Goal: Information Seeking & Learning: Learn about a topic

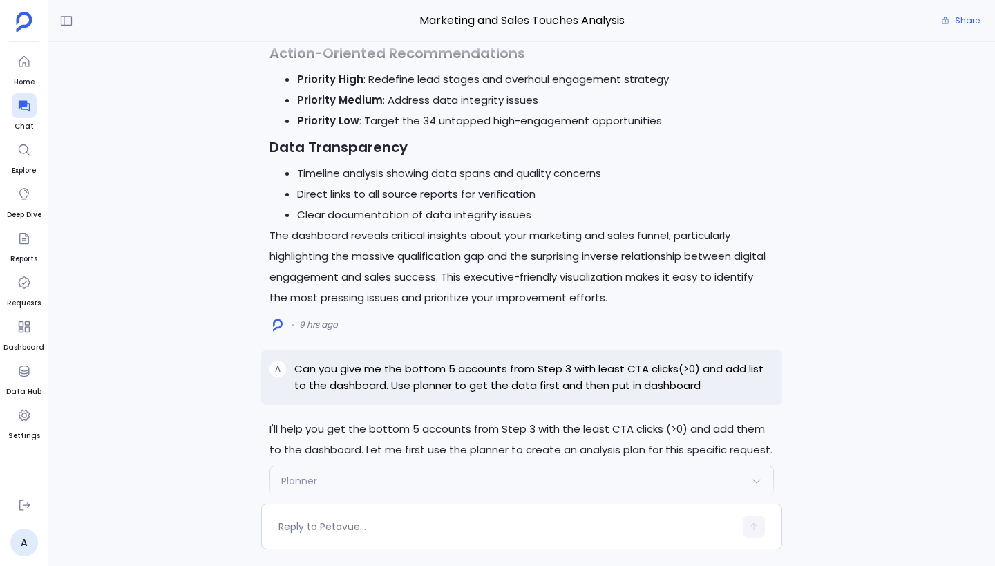
scroll to position [-1466, 0]
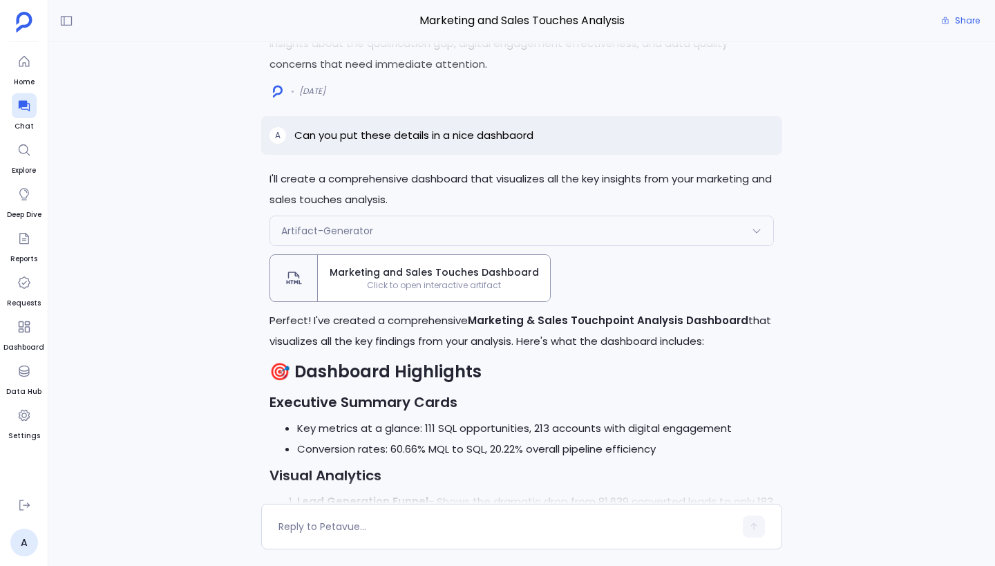
click at [410, 229] on div "Artifact-Generator" at bounding box center [521, 230] width 503 height 29
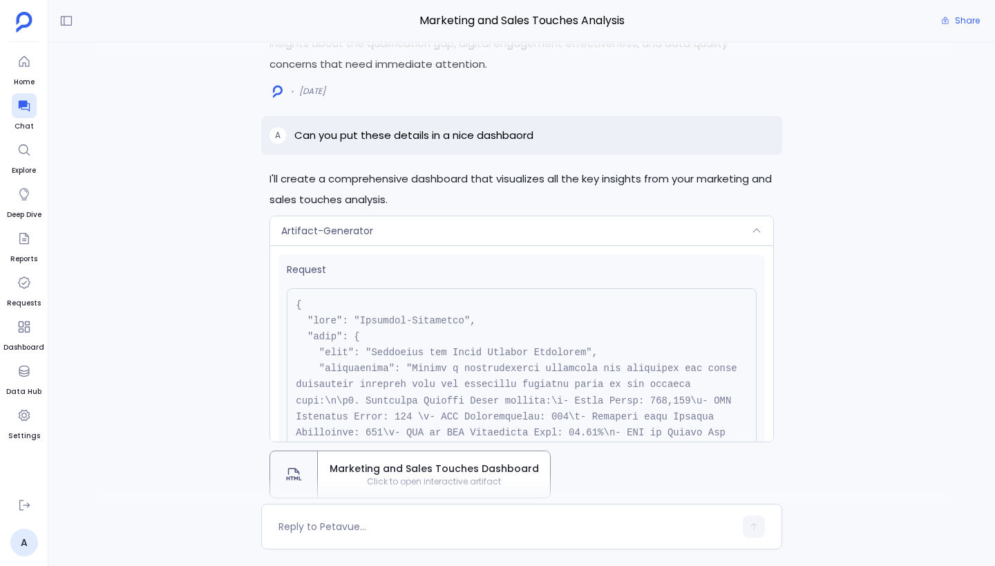
click at [410, 229] on div "Artifact-Generator" at bounding box center [521, 230] width 503 height 29
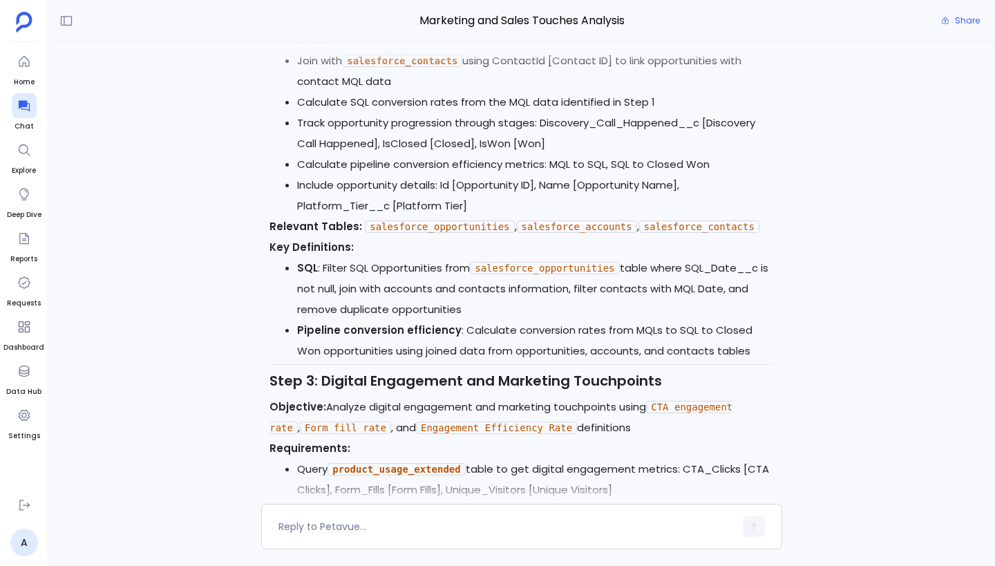
scroll to position [-7134, 0]
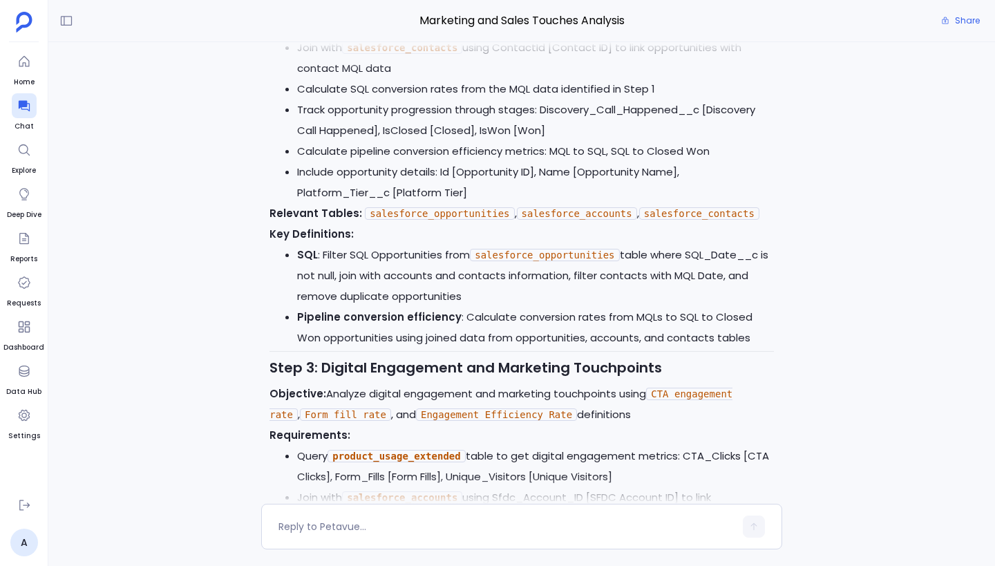
click at [433, 207] on code "salesforce_opportunities" at bounding box center [439, 213] width 149 height 12
click at [517, 207] on code "salesforce_accounts" at bounding box center [577, 213] width 120 height 12
drag, startPoint x: 520, startPoint y: 187, endPoint x: 630, endPoint y: 195, distance: 110.8
click at [631, 203] on p "Relevant Tables: salesforce_opportunities , salesforce_accounts , salesforce_co…" at bounding box center [521, 213] width 504 height 21
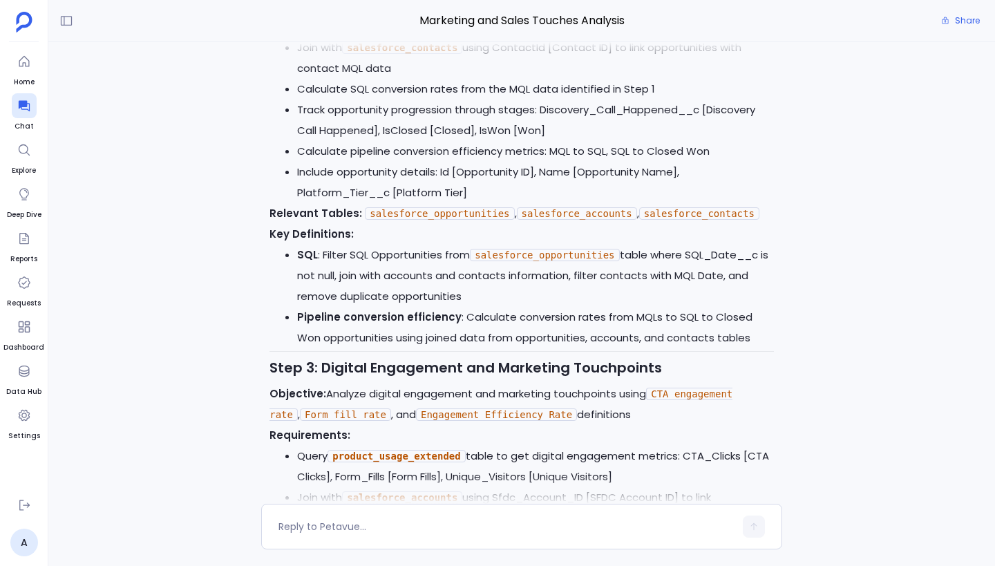
click at [642, 207] on code "salesforce_contacts" at bounding box center [699, 213] width 120 height 12
drag, startPoint x: 645, startPoint y: 188, endPoint x: 773, endPoint y: 194, distance: 127.3
click at [773, 203] on p "Relevant Tables: salesforce_opportunities , salesforce_accounts , salesforce_co…" at bounding box center [521, 213] width 504 height 21
click at [466, 307] on li "Pipeline conversion efficiency : Calculate conversion rates from MQLs to SQL to…" at bounding box center [535, 327] width 477 height 41
drag, startPoint x: 477, startPoint y: 232, endPoint x: 614, endPoint y: 231, distance: 136.8
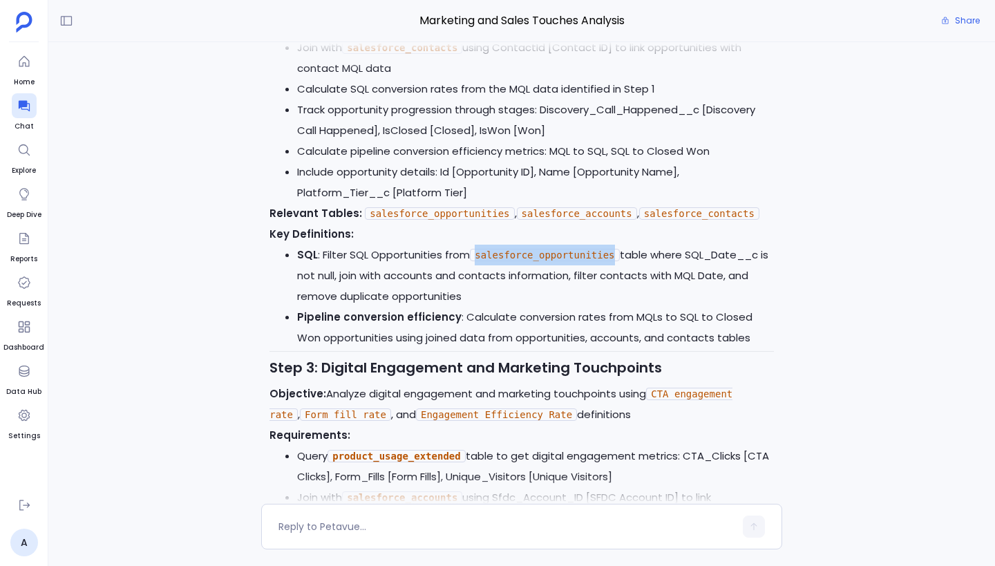
click at [614, 249] on code "salesforce_opportunities" at bounding box center [544, 255] width 149 height 12
click at [688, 384] on p "Objective: Analyze digital engagement and marketing touchpoints using CTA engag…" at bounding box center [521, 404] width 504 height 41
drag, startPoint x: 655, startPoint y: 368, endPoint x: 765, endPoint y: 366, distance: 109.9
click at [732, 388] on code "CTA engagement rate" at bounding box center [500, 404] width 463 height 33
click at [635, 397] on p "Objective: Analyze digital engagement and marketing touchpoints using CTA engag…" at bounding box center [521, 404] width 504 height 41
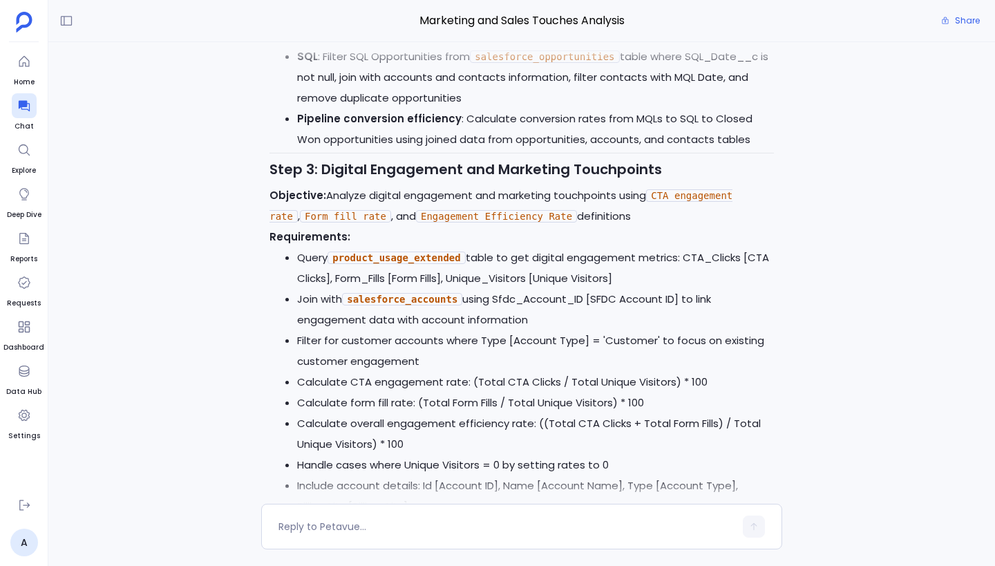
scroll to position [-6935, 0]
click at [407, 251] on code "product_usage_extended" at bounding box center [397, 257] width 138 height 12
click at [413, 292] on code "salesforce_accounts" at bounding box center [402, 298] width 120 height 12
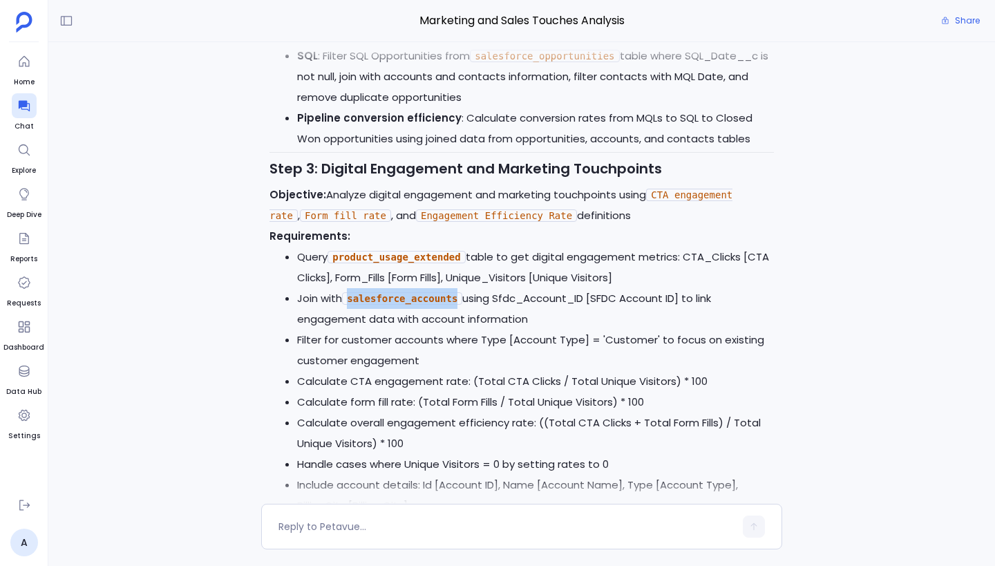
scroll to position [-6475, 0]
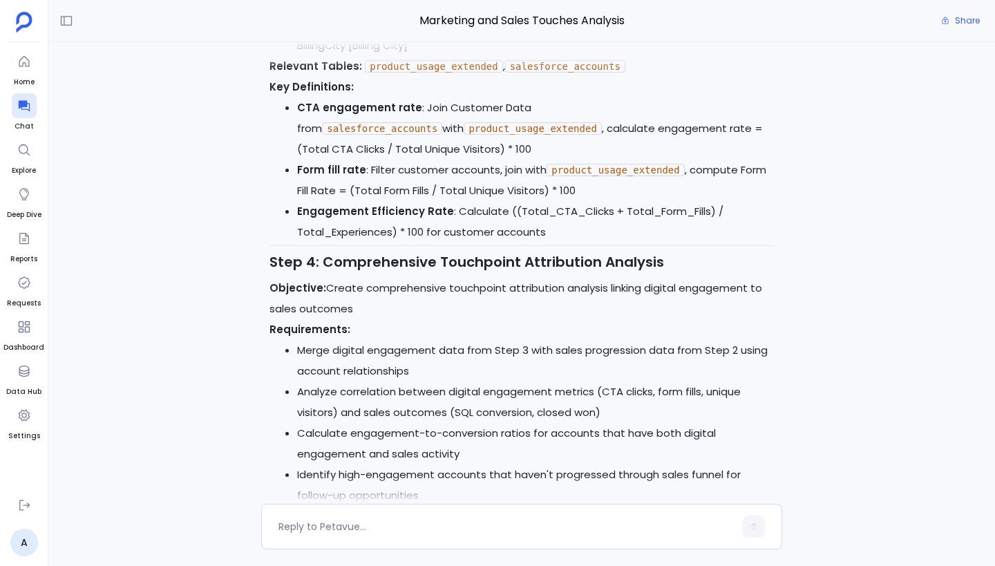
click at [429, 174] on li "Form fill rate : Filter customer accounts, join with product_usage_extended , c…" at bounding box center [535, 180] width 477 height 41
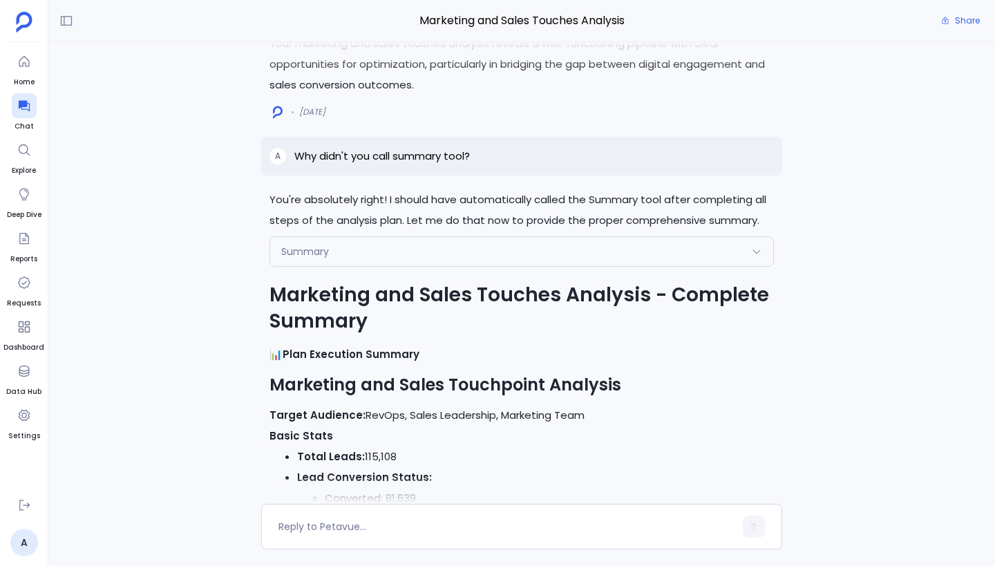
scroll to position [-3850, 0]
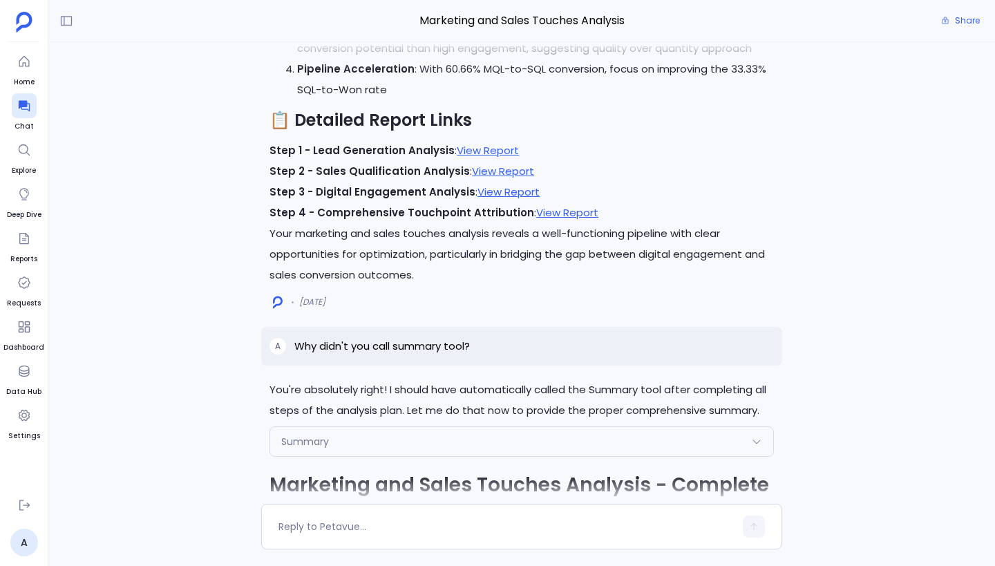
click at [665, 198] on p "Step 3 - Digital Engagement Analysis : View Report" at bounding box center [521, 192] width 504 height 21
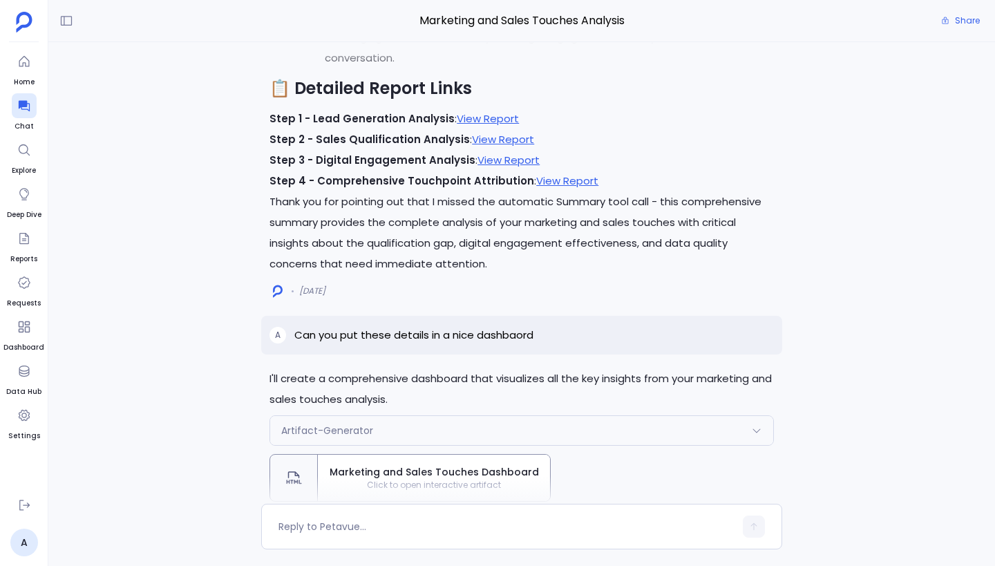
scroll to position [-1693, 0]
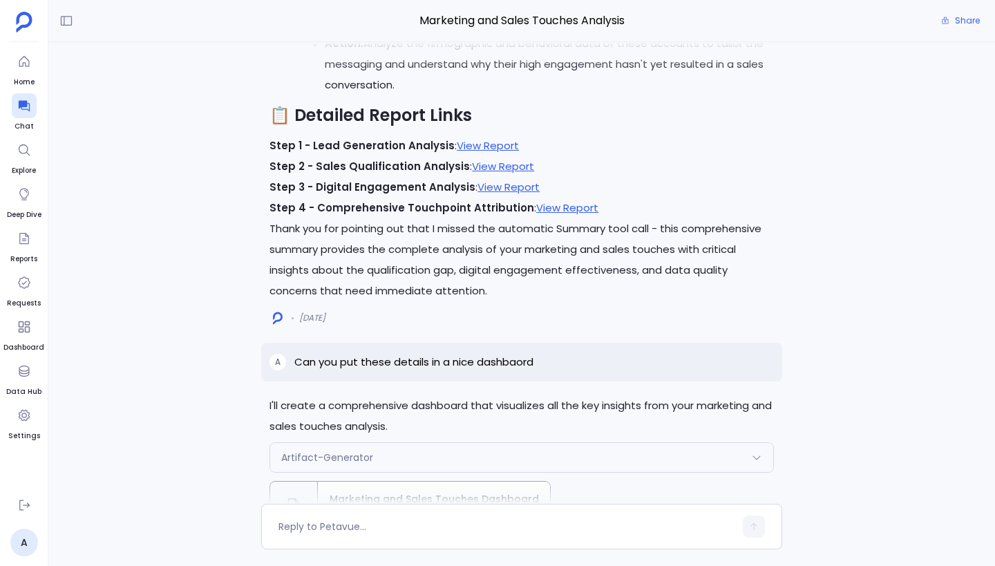
click at [514, 259] on p "Thank you for pointing out that I missed the automatic Summary tool call - this…" at bounding box center [521, 259] width 504 height 83
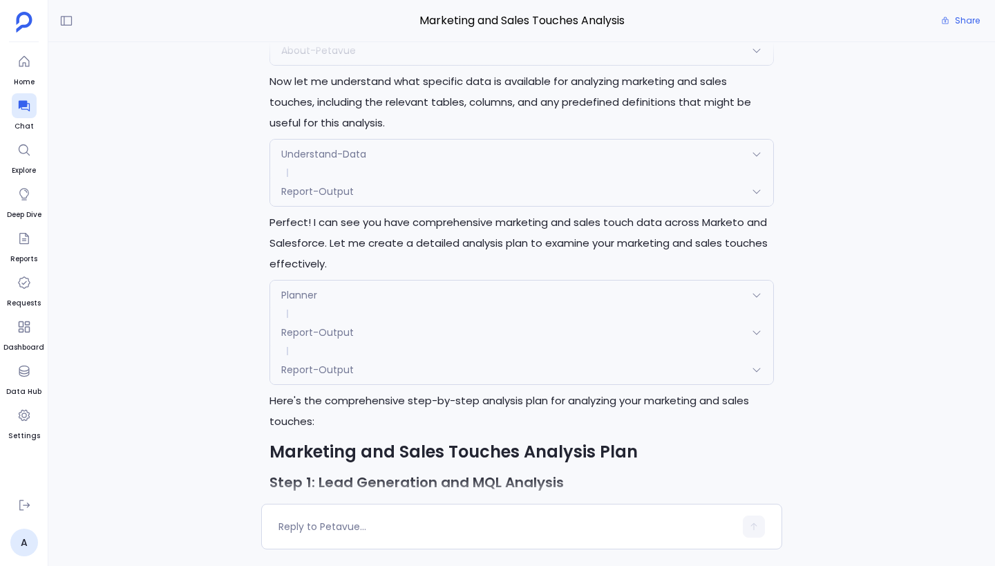
scroll to position [-8354, 0]
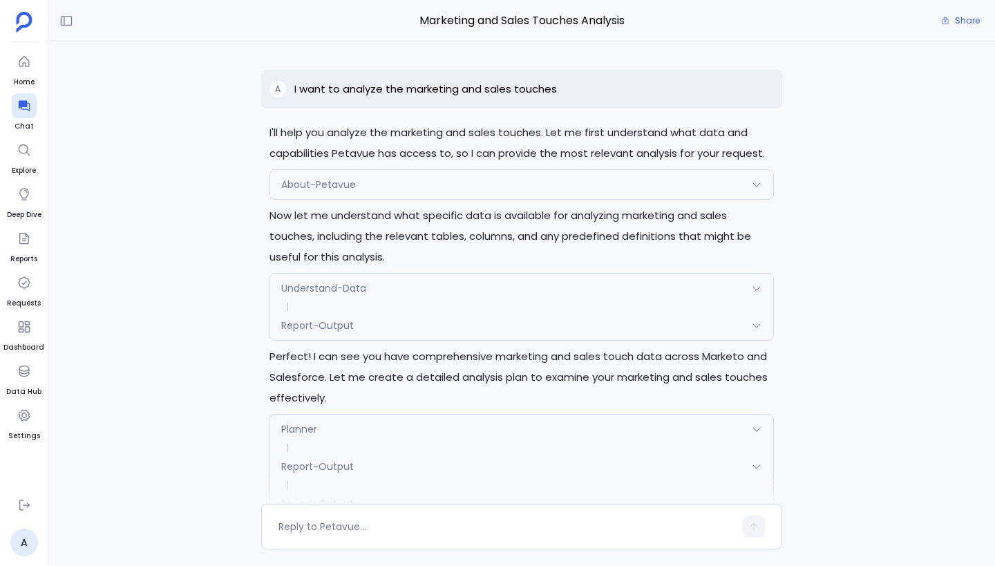
click at [521, 91] on p "I want to analyze the marketing and sales touches" at bounding box center [425, 89] width 263 height 17
click at [481, 23] on span "Marketing and Sales Touches Analysis" at bounding box center [521, 21] width 521 height 18
click at [489, 86] on p "I want to analyze the marketing and sales touches" at bounding box center [425, 89] width 263 height 17
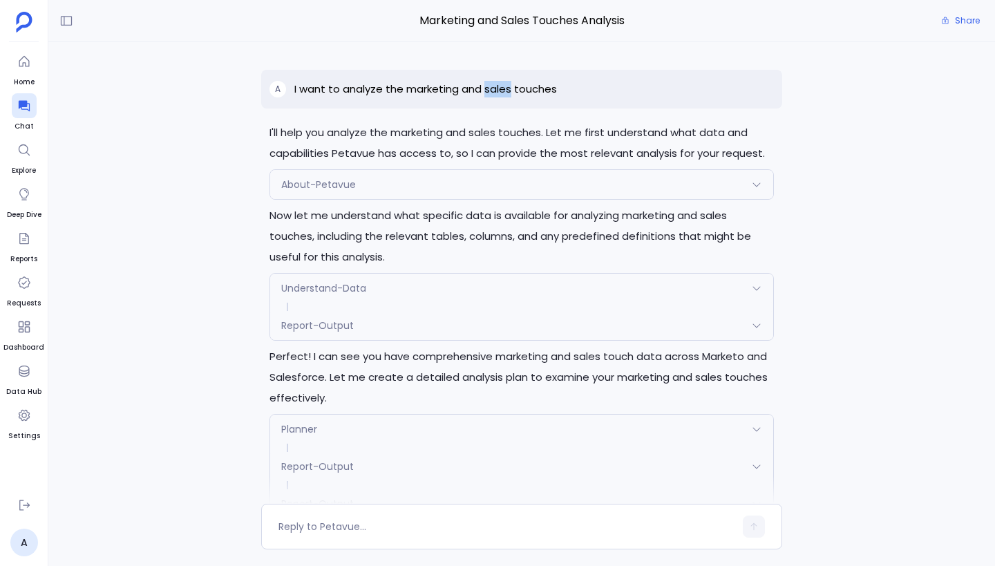
click at [489, 86] on p "I want to analyze the marketing and sales touches" at bounding box center [425, 89] width 263 height 17
click at [368, 196] on div "About-Petavue" at bounding box center [521, 184] width 503 height 29
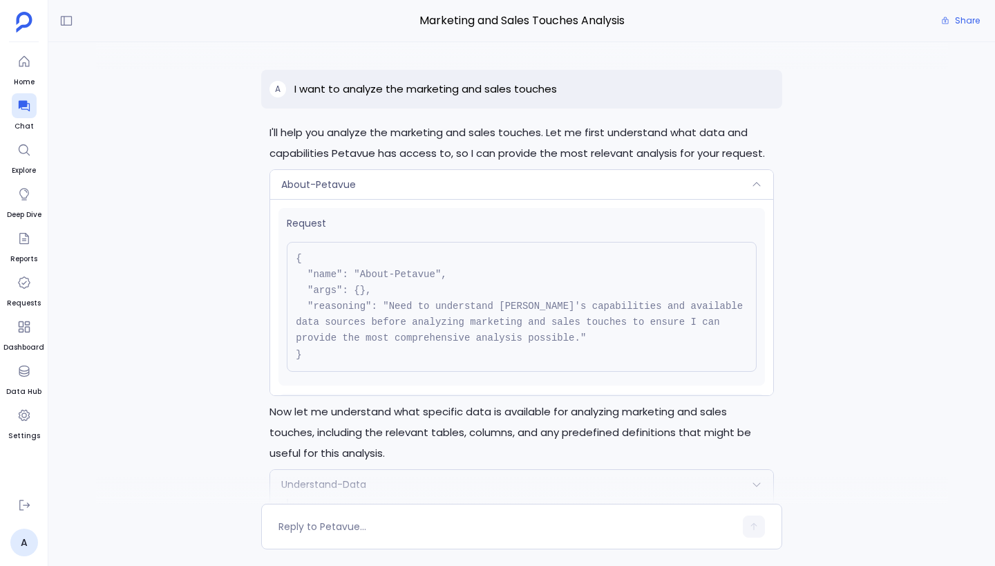
click at [413, 187] on div "About-Petavue" at bounding box center [521, 184] width 503 height 29
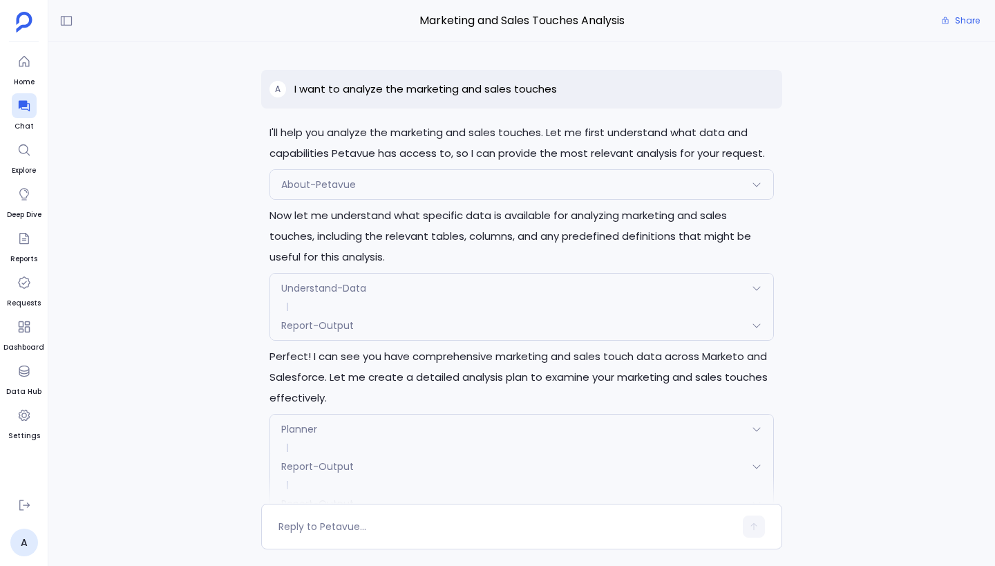
click at [425, 287] on div "Understand-Data" at bounding box center [521, 288] width 503 height 29
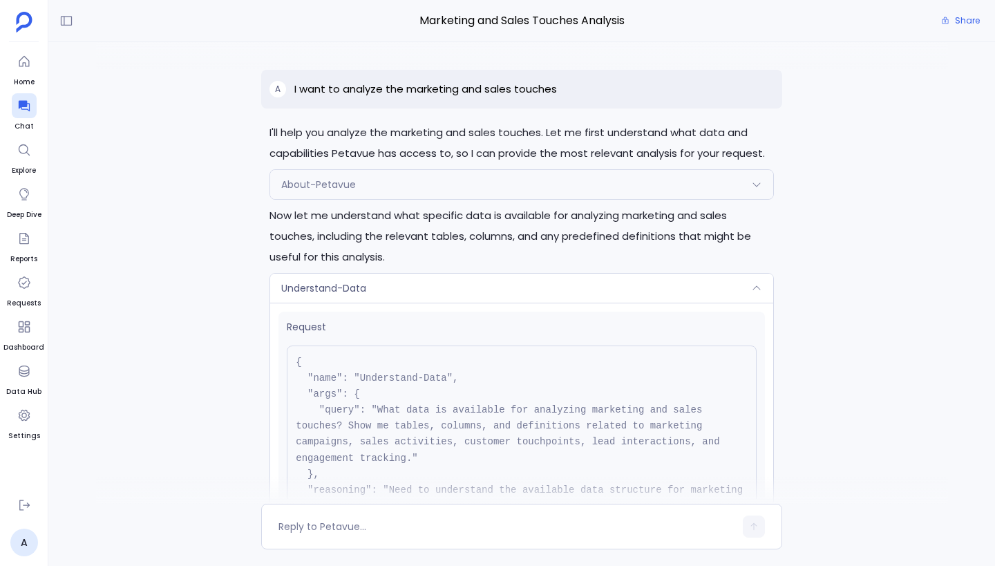
click at [425, 287] on div "Understand-Data" at bounding box center [521, 288] width 503 height 29
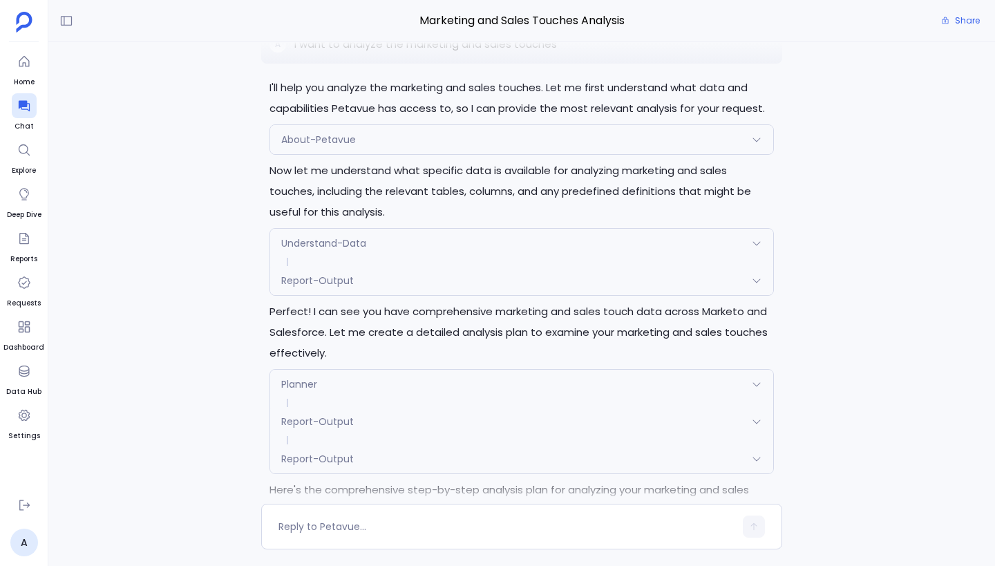
scroll to position [-8230, 0]
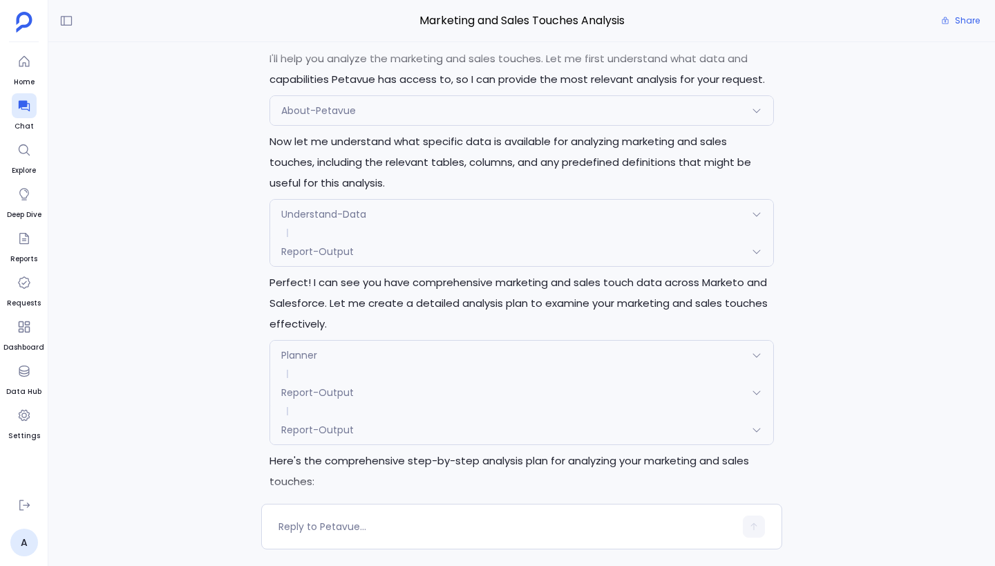
click at [408, 229] on span at bounding box center [521, 233] width 503 height 8
click at [408, 237] on div "Report-Output" at bounding box center [521, 251] width 503 height 29
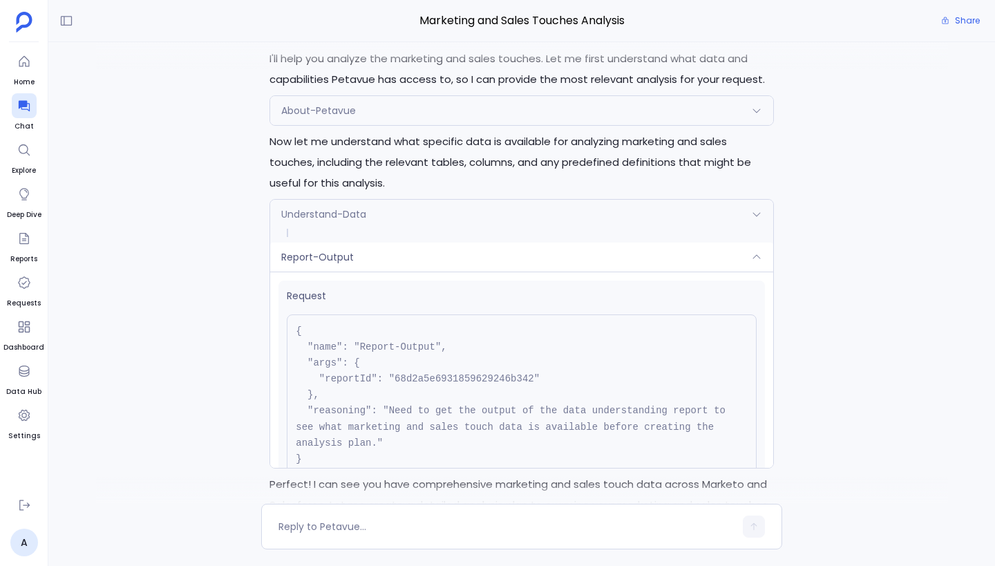
click at [408, 243] on div "Report-Output" at bounding box center [521, 257] width 503 height 29
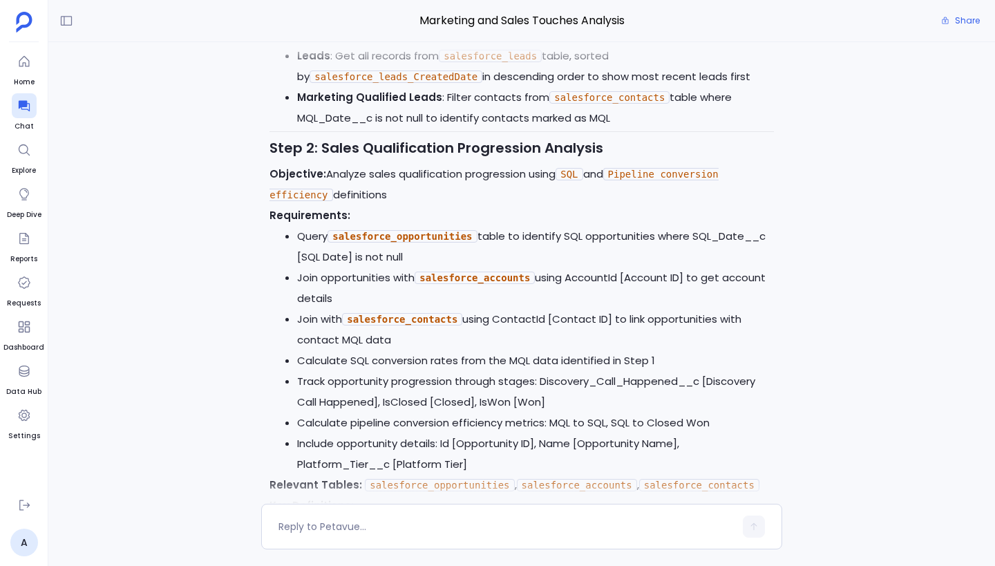
scroll to position [-8354, 0]
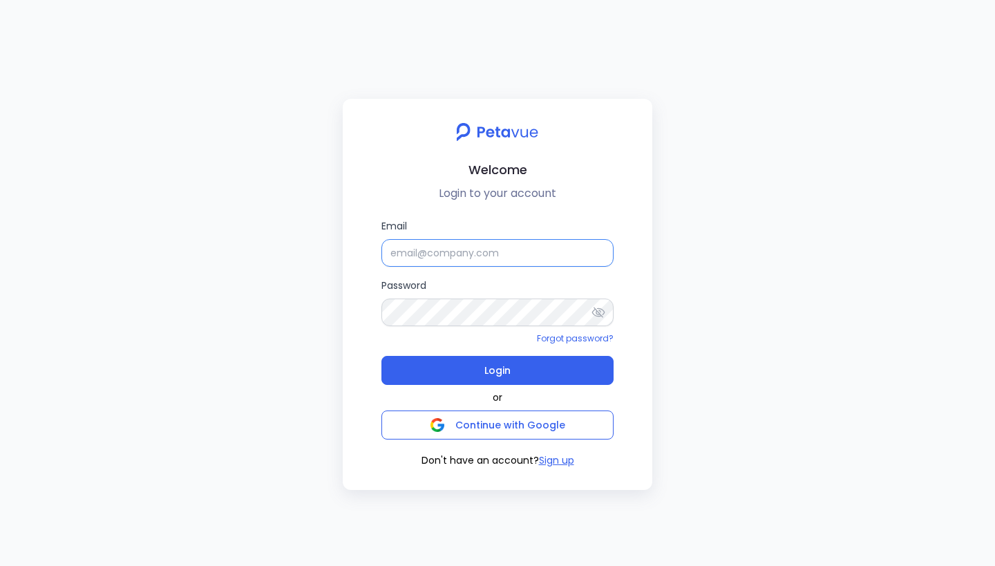
click at [547, 253] on input "Email" at bounding box center [497, 253] width 232 height 28
click at [384, 153] on div "Welcome Login to your account" at bounding box center [497, 161] width 287 height 81
